Goal: Transaction & Acquisition: Purchase product/service

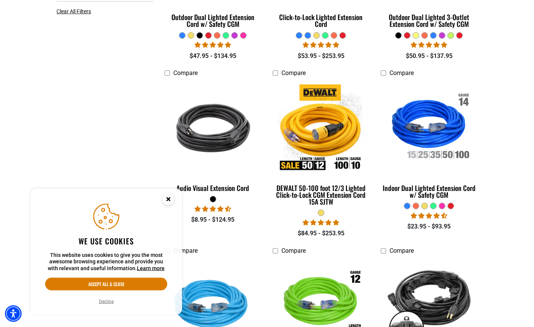
scroll to position [321, 0]
click at [171, 212] on icon "Close this option" at bounding box center [168, 200] width 23 height 23
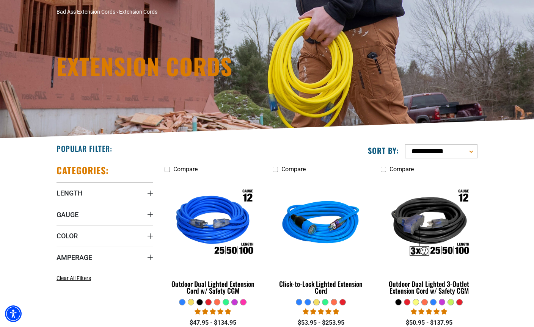
scroll to position [56, 0]
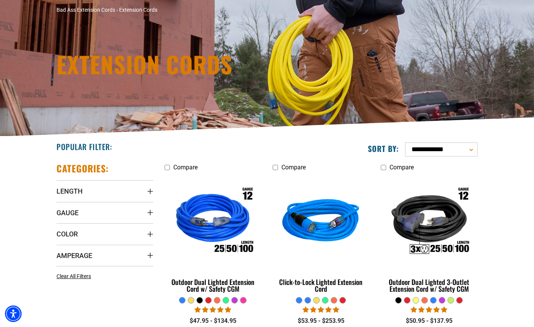
click at [128, 218] on summary "Gauge" at bounding box center [104, 212] width 97 height 21
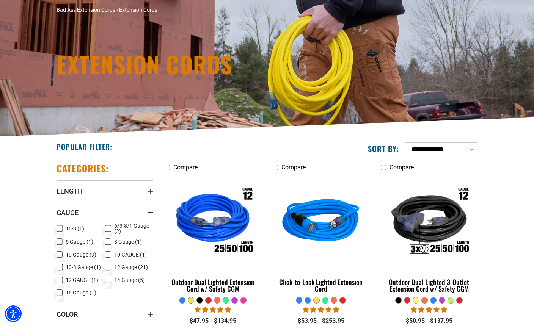
click at [86, 266] on span "10-3 Gauge (1)" at bounding box center [83, 267] width 35 height 5
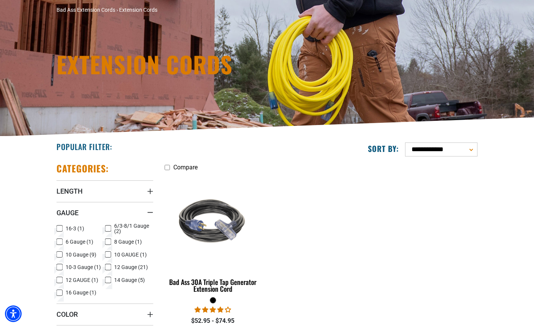
click at [82, 267] on span "10-3 Gauge (1)" at bounding box center [83, 267] width 35 height 5
click at [127, 254] on span "10 GAUGE (1)" at bounding box center [130, 254] width 33 height 5
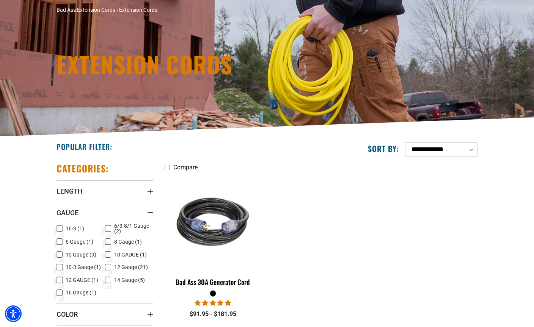
click at [86, 253] on span "10 Gauge (9)" at bounding box center [81, 254] width 31 height 5
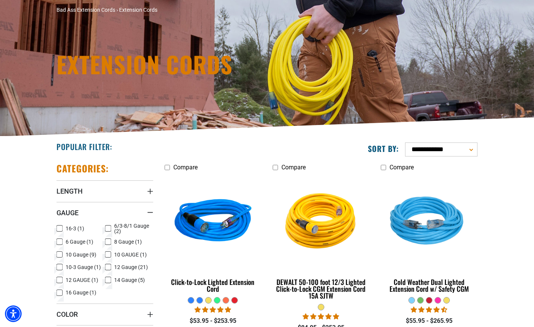
click at [116, 257] on span "10 GAUGE (1)" at bounding box center [130, 254] width 33 height 5
click at [237, 238] on img at bounding box center [213, 222] width 96 height 87
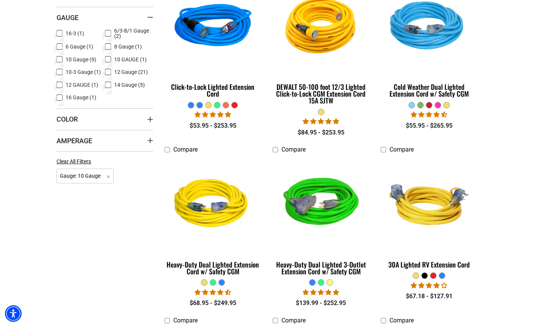
scroll to position [252, 0]
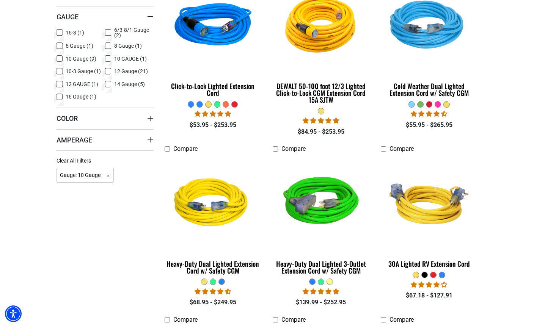
click at [444, 203] on img at bounding box center [429, 203] width 96 height 87
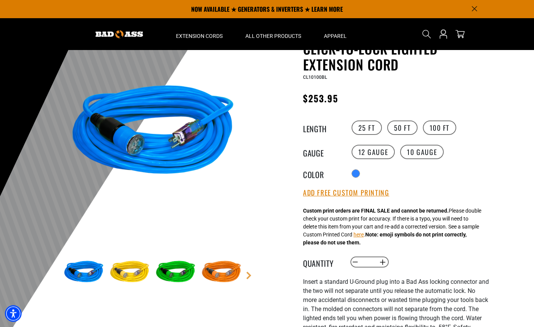
scroll to position [39, 0]
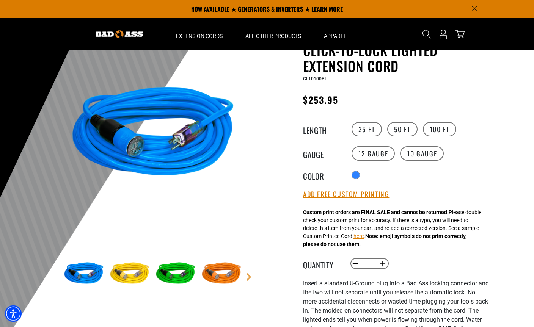
click at [195, 132] on img at bounding box center [153, 135] width 183 height 183
click at [134, 152] on img at bounding box center [153, 135] width 183 height 183
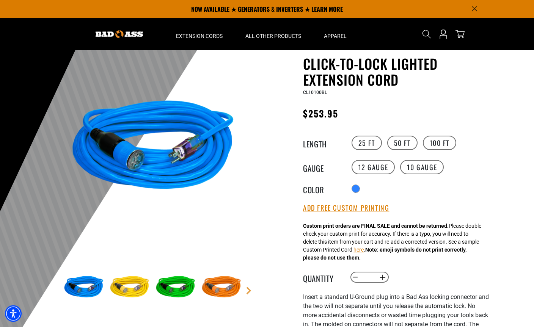
scroll to position [0, 0]
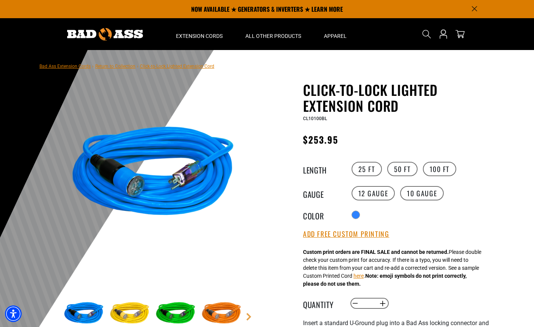
click at [116, 69] on link "Return to Collection" at bounding box center [115, 66] width 40 height 5
